Goal: Task Accomplishment & Management: Complete application form

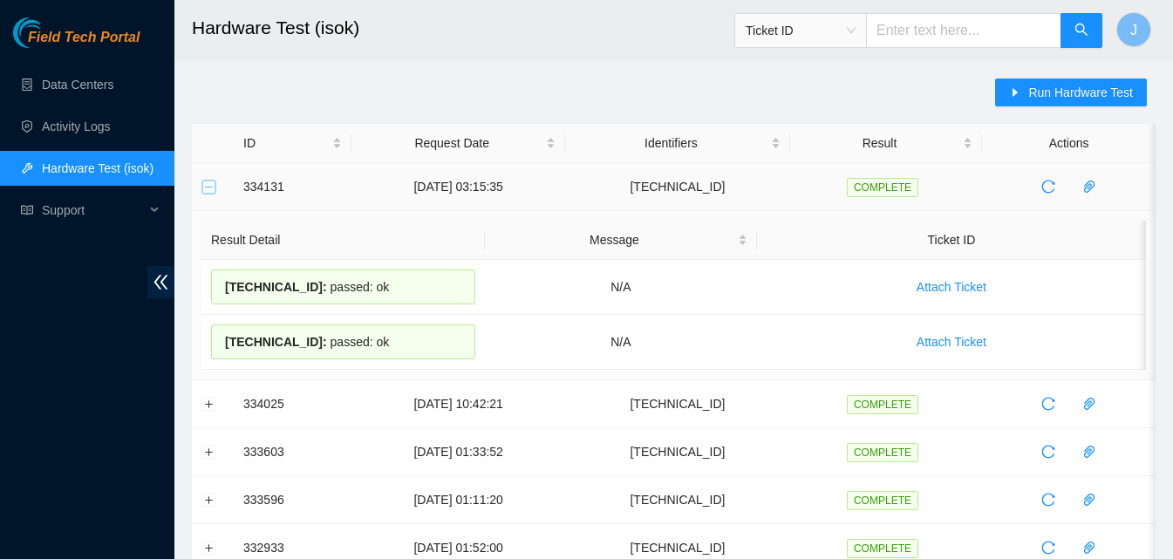
click at [211, 185] on button "Collapse row" at bounding box center [209, 187] width 14 height 14
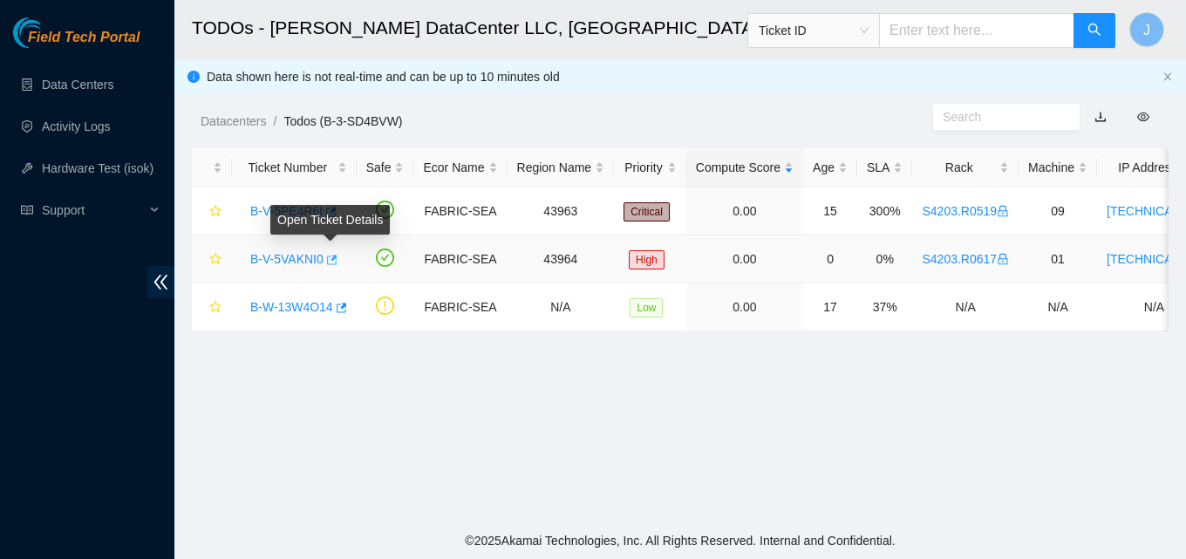
click at [327, 254] on icon "button" at bounding box center [330, 260] width 12 height 12
click at [83, 78] on link "Data Centers" at bounding box center [78, 85] width 72 height 14
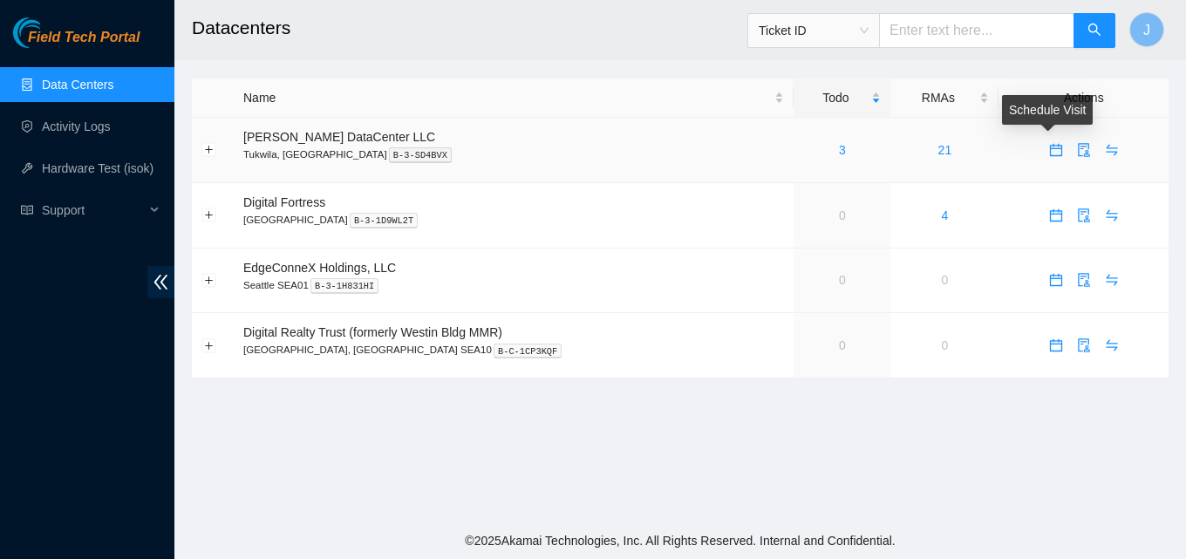
click at [1051, 146] on icon "calendar" at bounding box center [1056, 147] width 10 height 2
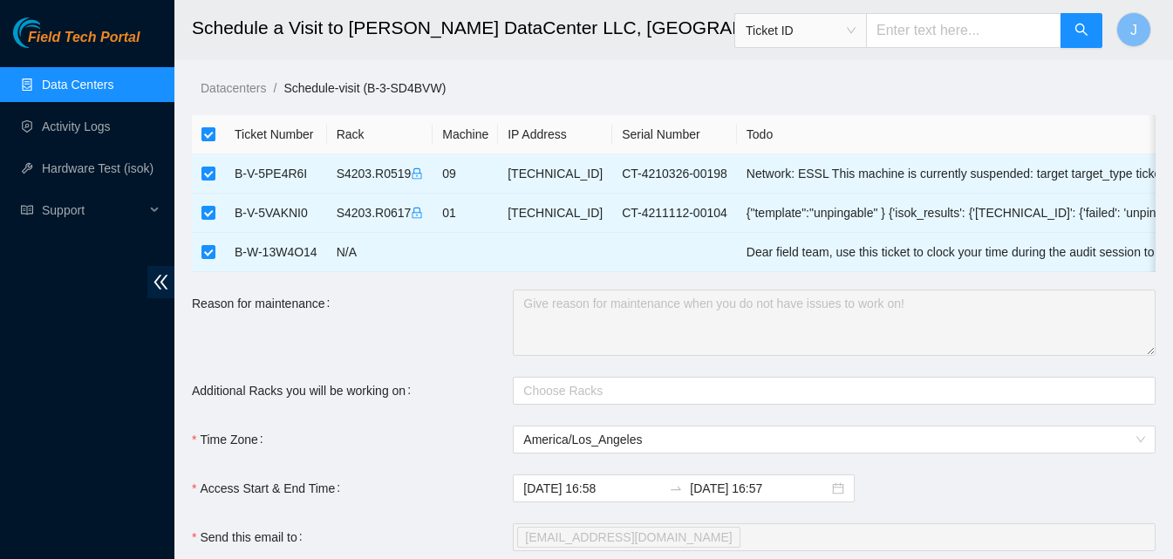
click at [211, 136] on input "checkbox" at bounding box center [208, 134] width 14 height 14
checkbox input "false"
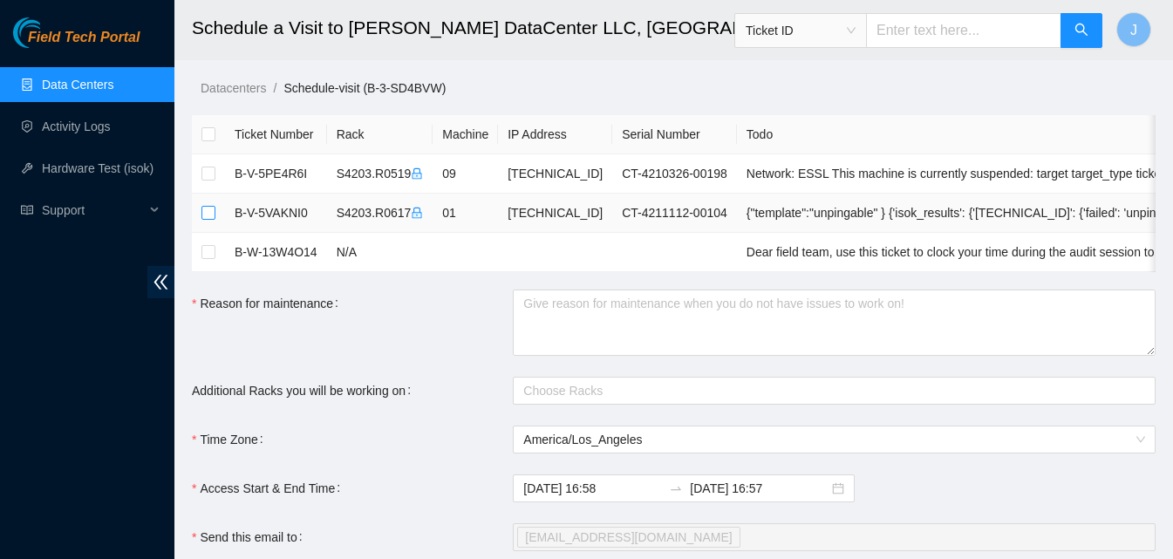
click at [205, 212] on input "checkbox" at bounding box center [208, 213] width 14 height 14
checkbox input "true"
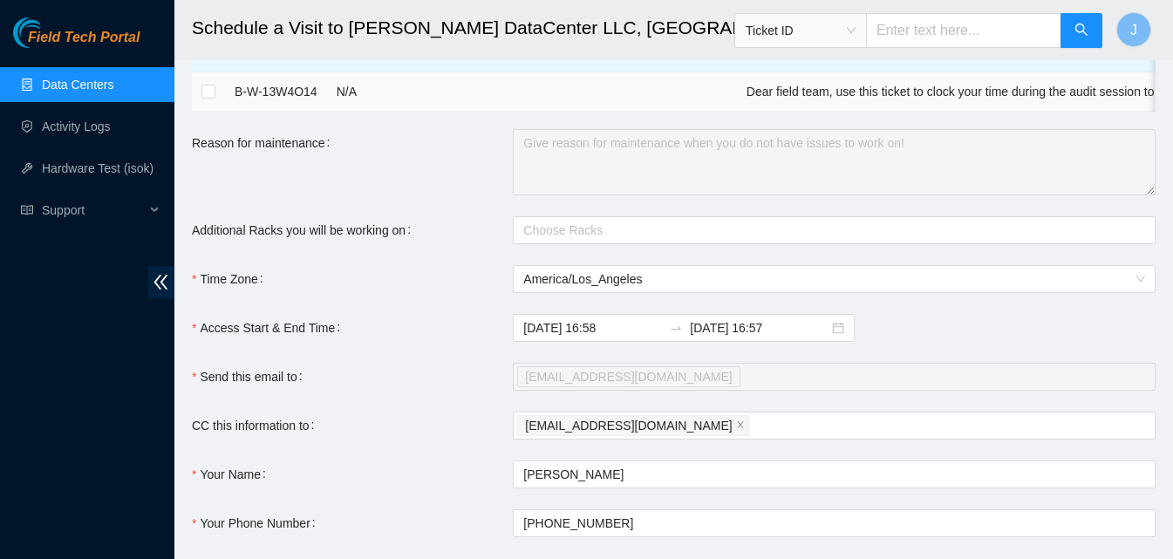
scroll to position [174, 0]
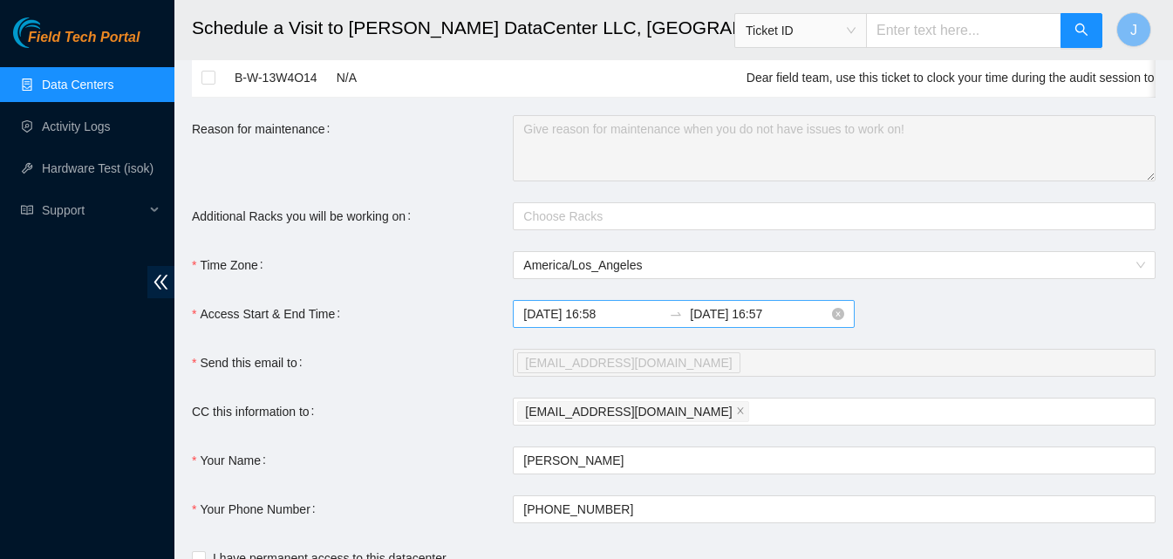
click at [616, 323] on input "[DATE] 16:58" at bounding box center [592, 313] width 139 height 19
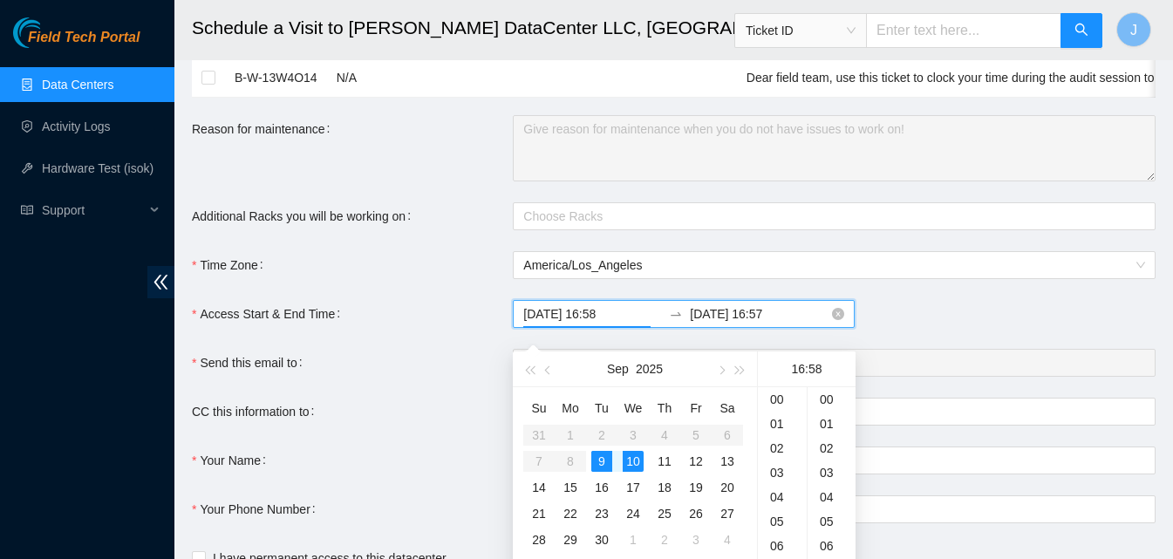
scroll to position [1416, 0]
click at [639, 467] on div "10" at bounding box center [633, 461] width 21 height 21
click at [778, 445] on div "09" at bounding box center [782, 444] width 49 height 24
click at [825, 402] on div "00" at bounding box center [831, 399] width 48 height 24
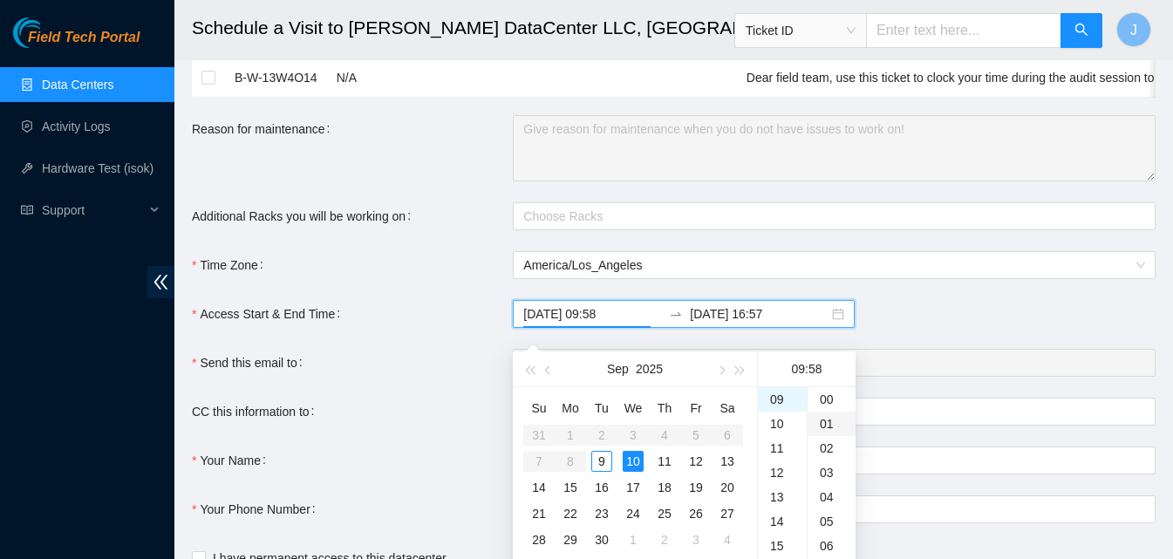
type input "[DATE] 09:00"
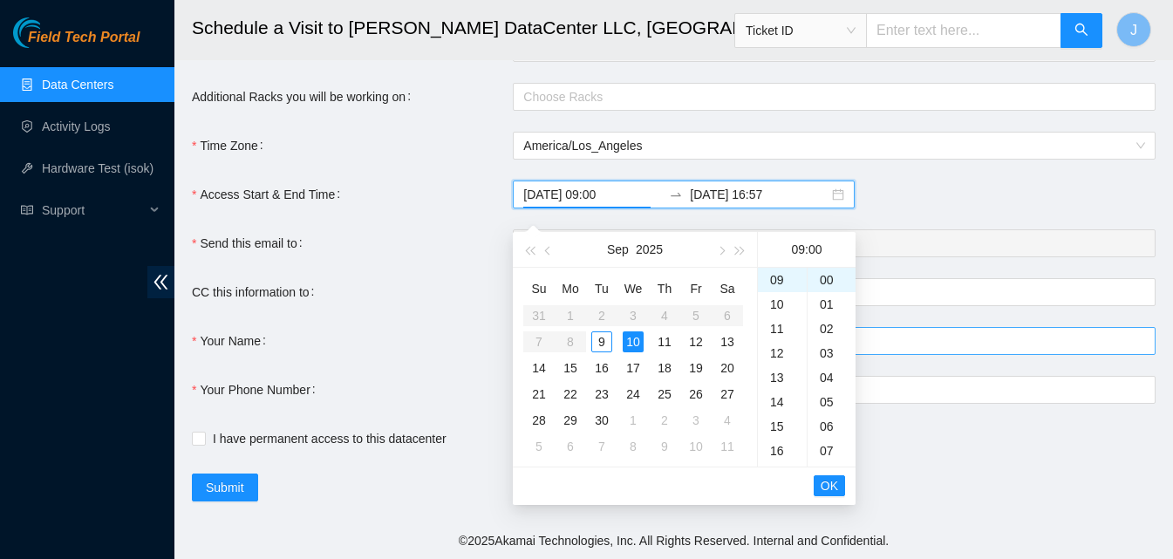
scroll to position [307, 0]
click at [829, 476] on span "OK" at bounding box center [829, 485] width 17 height 19
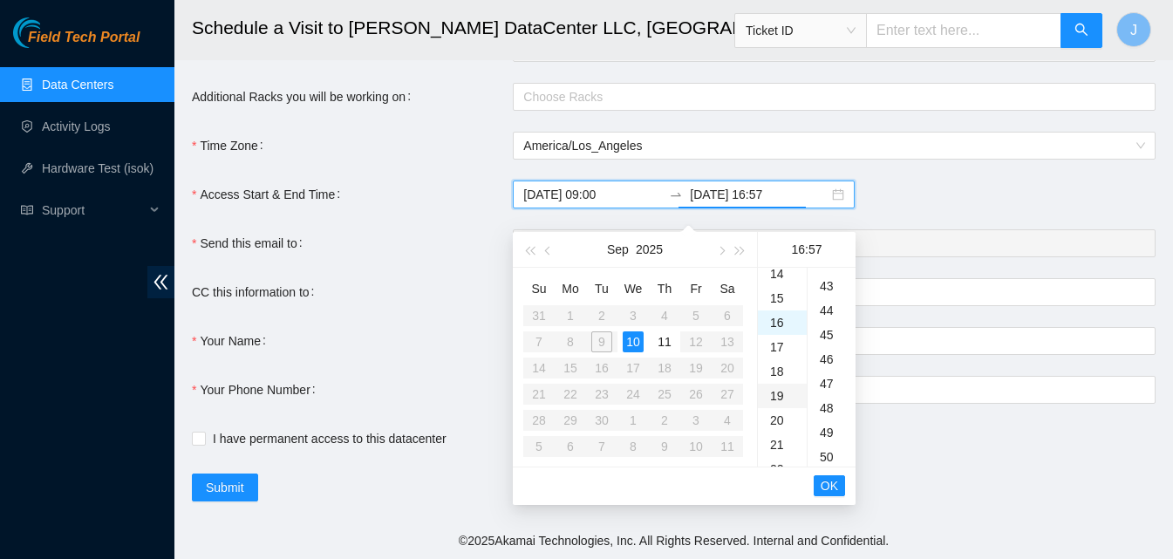
scroll to position [1392, 0]
click at [636, 331] on div "10" at bounding box center [633, 341] width 21 height 21
click at [782, 292] on div "17" at bounding box center [782, 304] width 49 height 24
click at [825, 393] on div "30" at bounding box center [831, 405] width 48 height 24
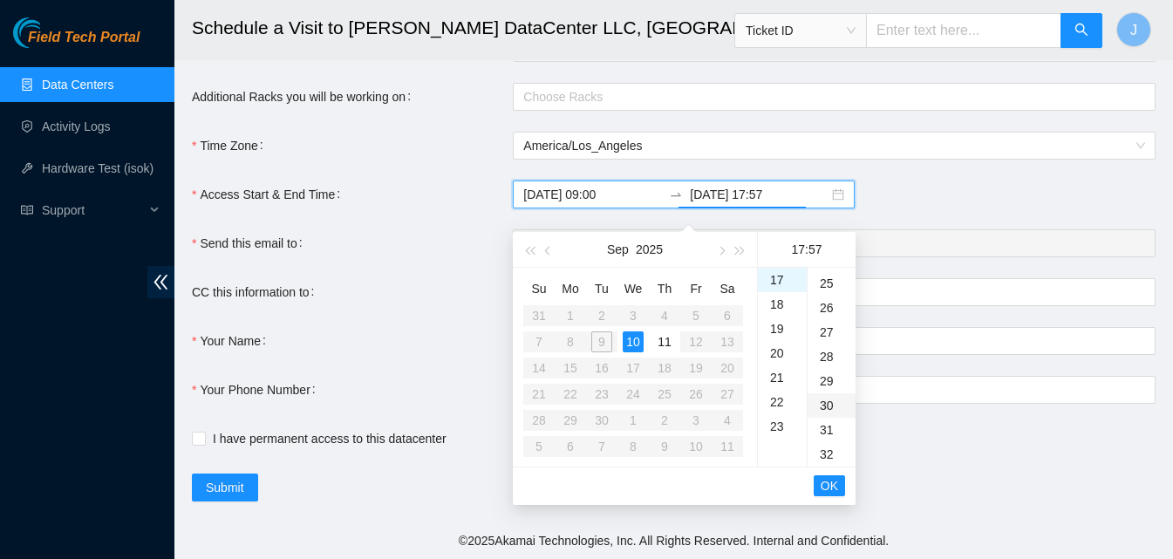
type input "[DATE] 17:30"
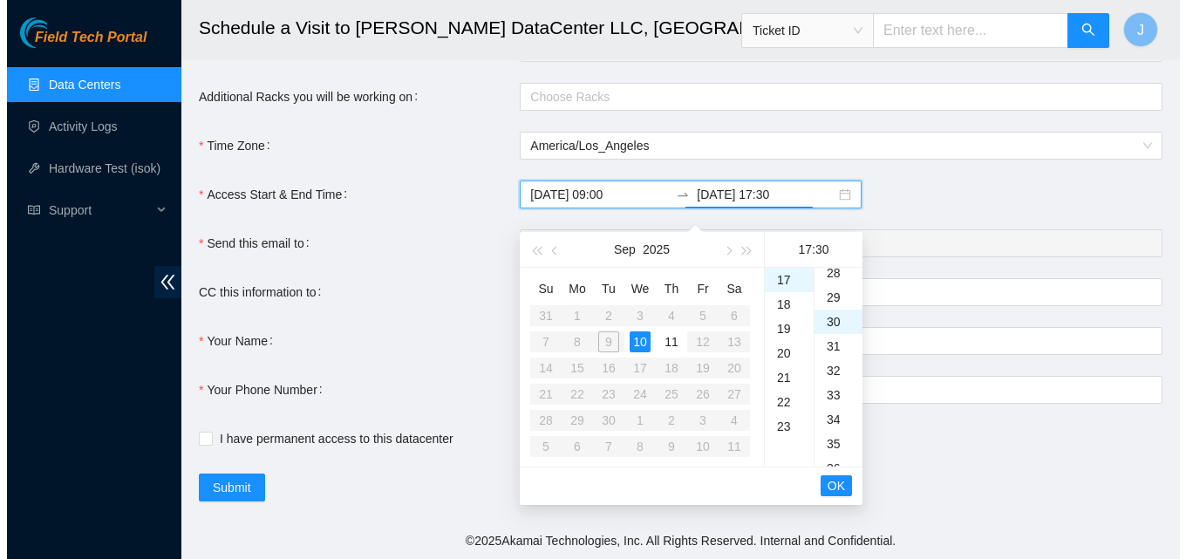
scroll to position [732, 0]
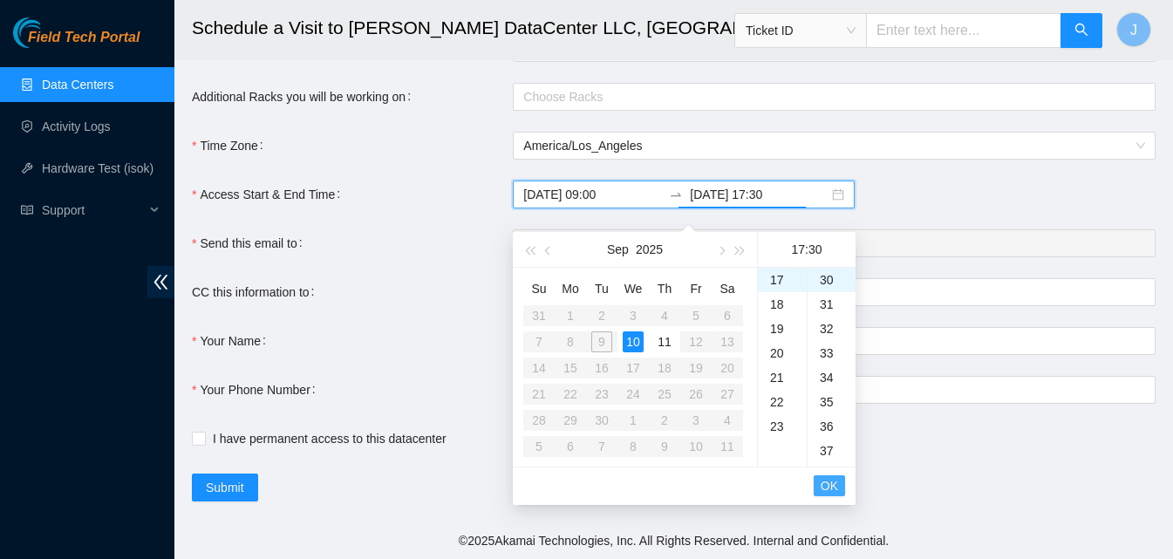
click at [835, 476] on span "OK" at bounding box center [829, 485] width 17 height 19
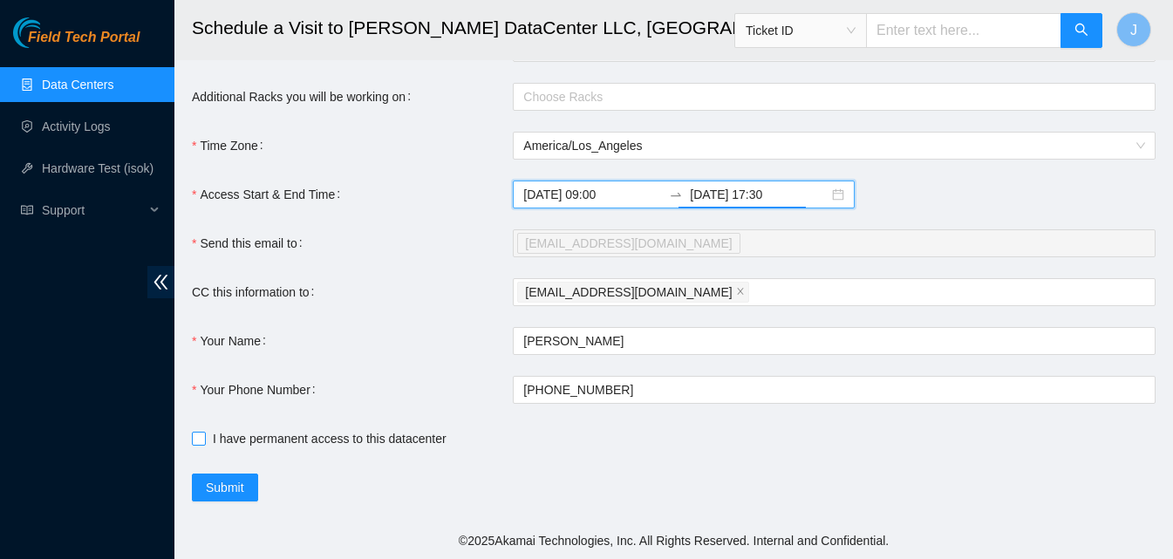
click at [192, 432] on input "I have permanent access to this datacenter" at bounding box center [198, 438] width 12 height 12
checkbox input "true"
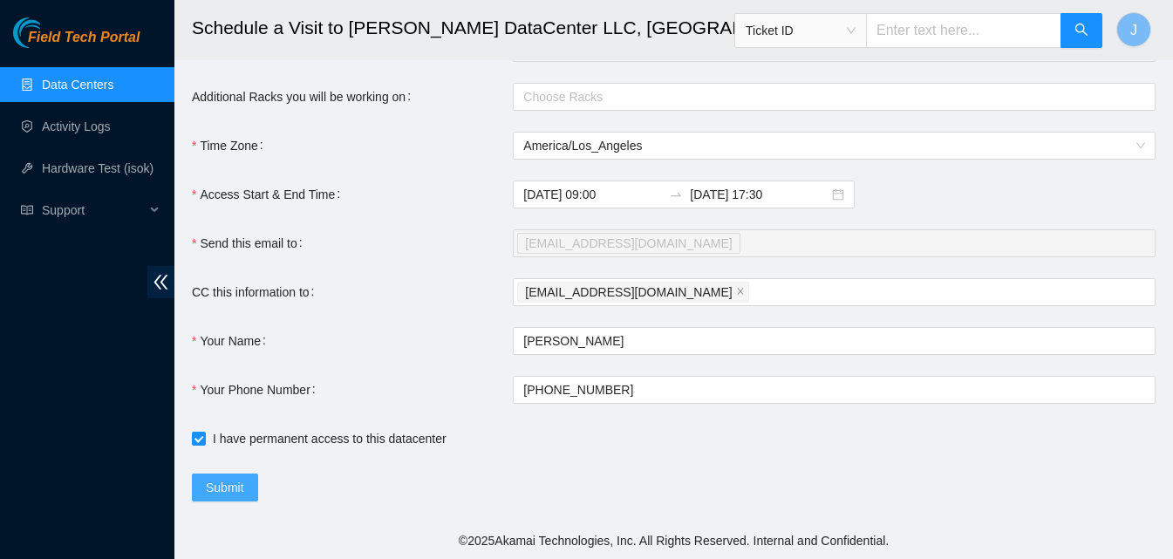
click at [239, 482] on span "Submit" at bounding box center [225, 487] width 38 height 19
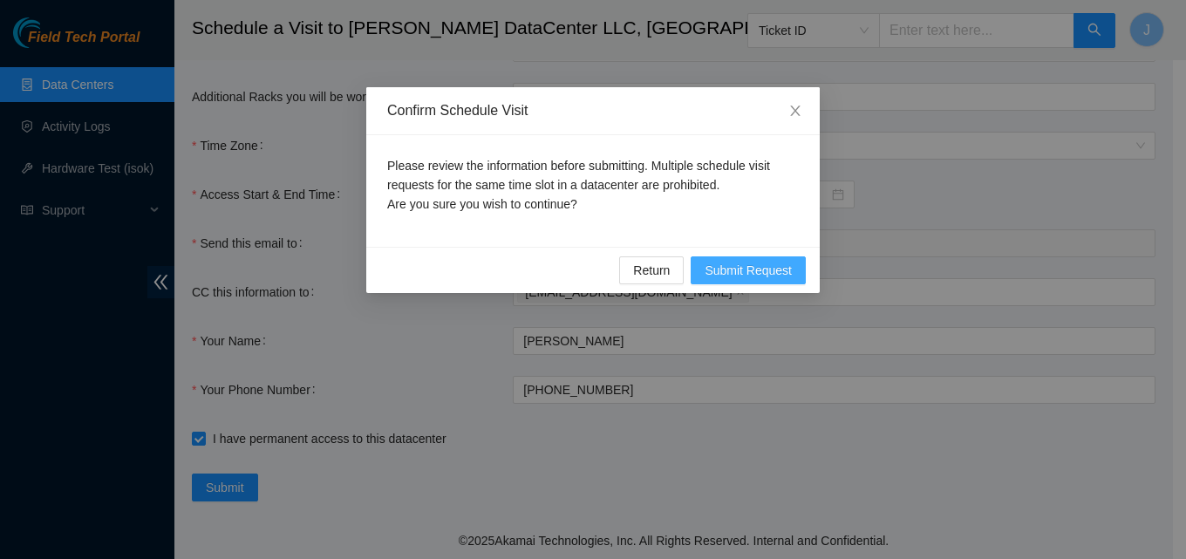
click at [773, 269] on span "Submit Request" at bounding box center [748, 270] width 87 height 19
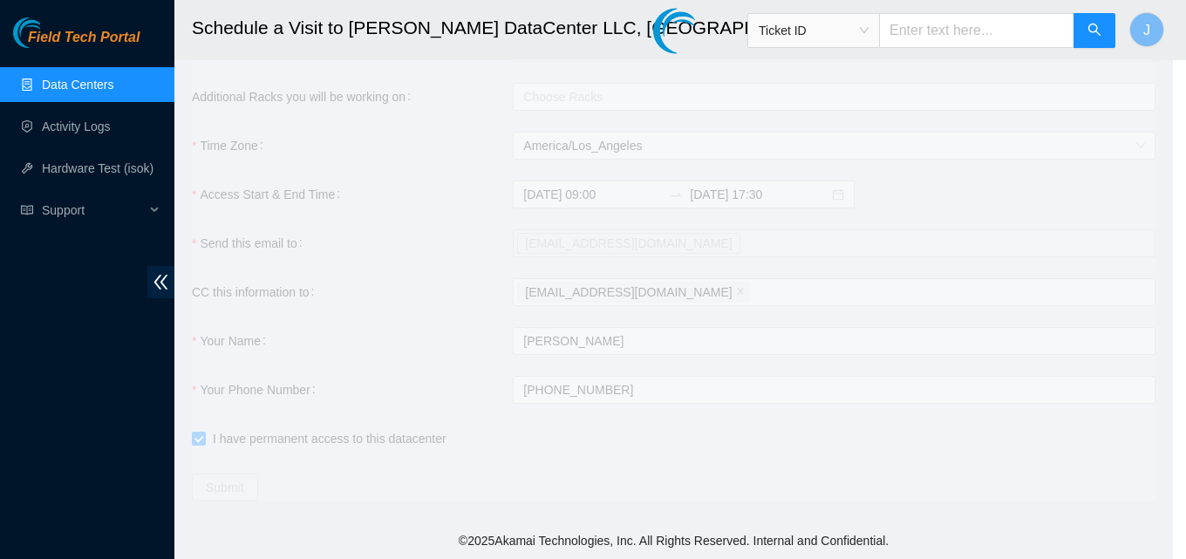
type input "[DATE] 16:59"
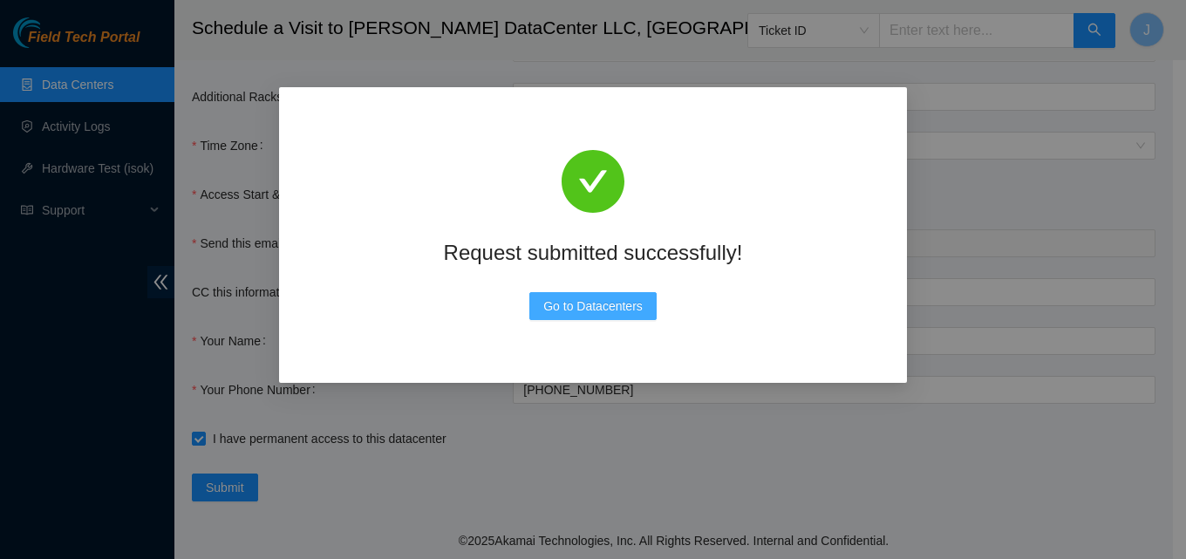
click at [604, 317] on button "Go to Datacenters" at bounding box center [592, 306] width 127 height 28
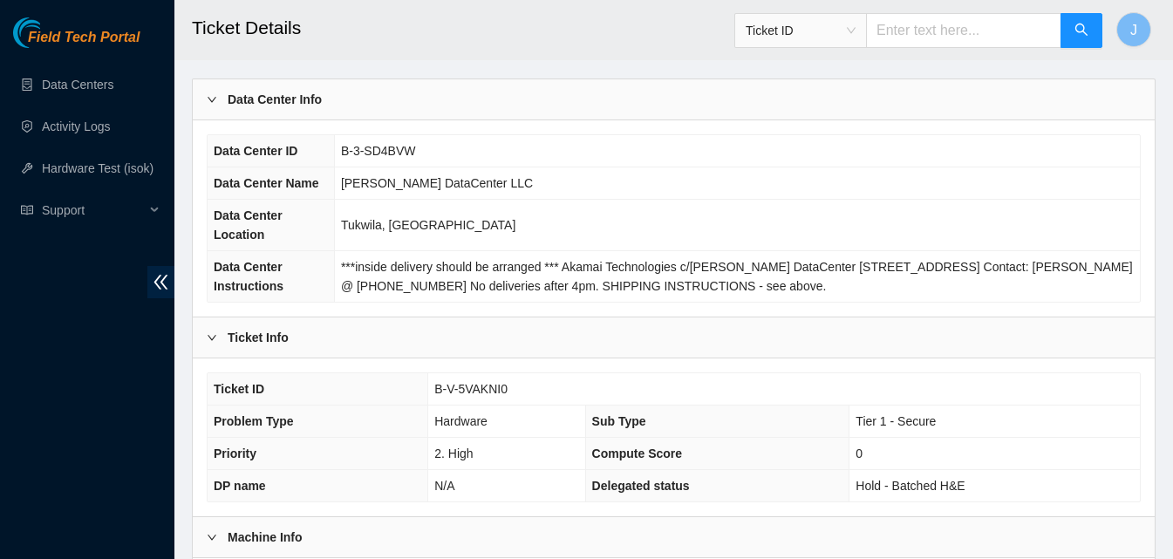
scroll to position [87, 0]
